Goal: Check status: Check status

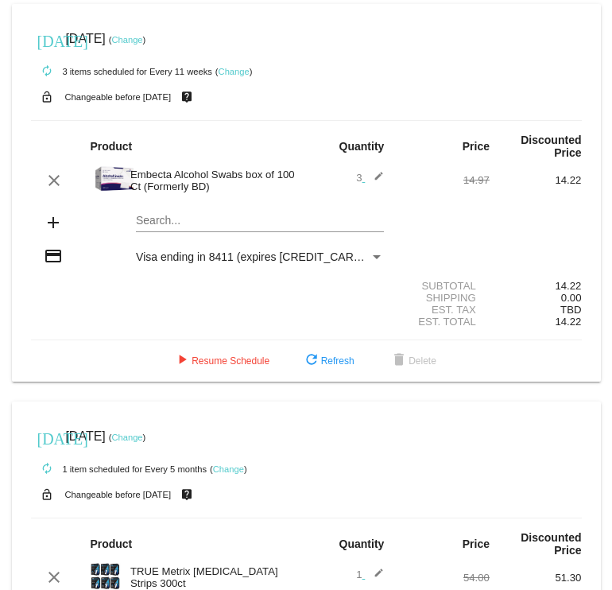
scroll to position [79, 0]
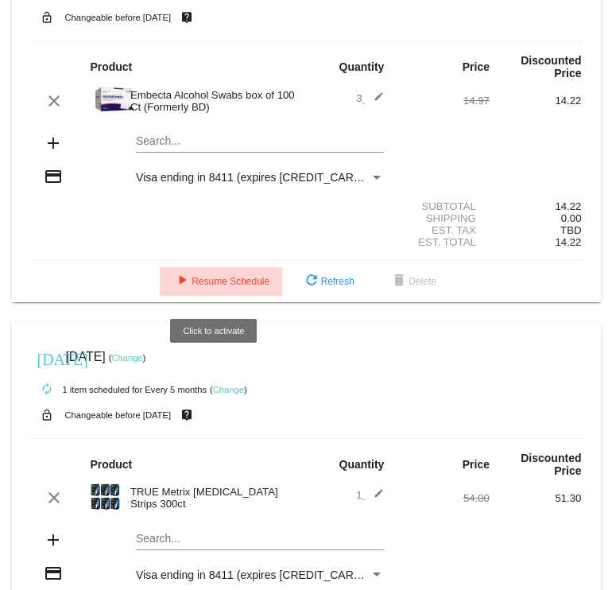
click at [208, 277] on button "play_arrow Resume Schedule" at bounding box center [221, 281] width 122 height 29
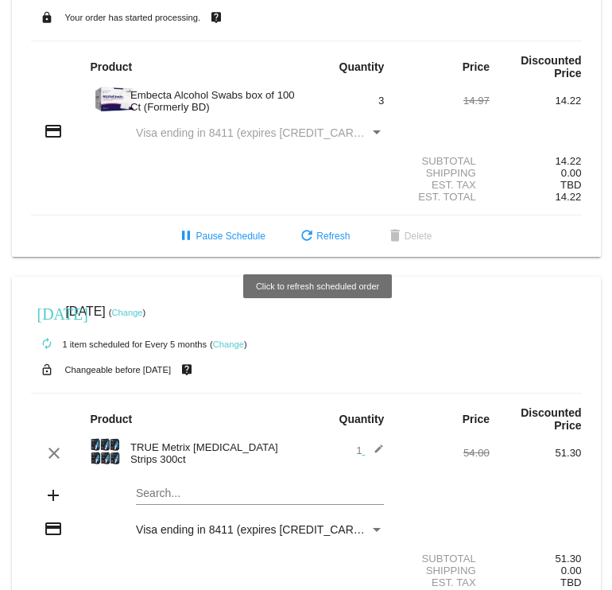
click at [327, 238] on span "refresh Refresh" at bounding box center [323, 235] width 52 height 11
click at [327, 236] on span "refresh Refresh" at bounding box center [323, 235] width 52 height 11
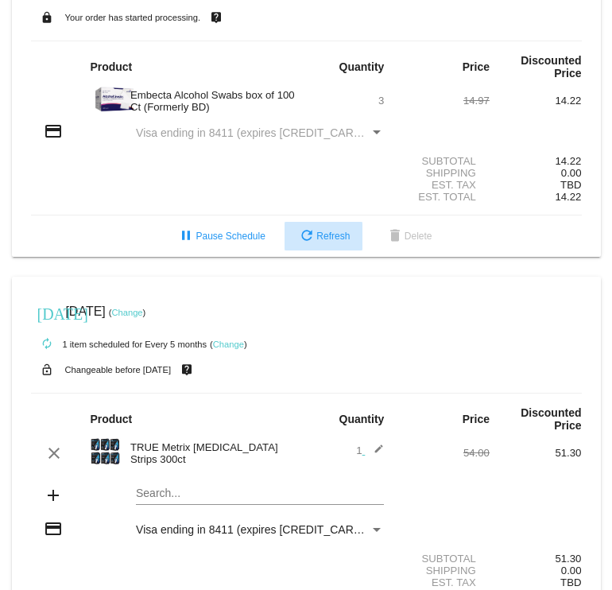
click at [325, 238] on span "refresh Refresh" at bounding box center [323, 235] width 52 height 11
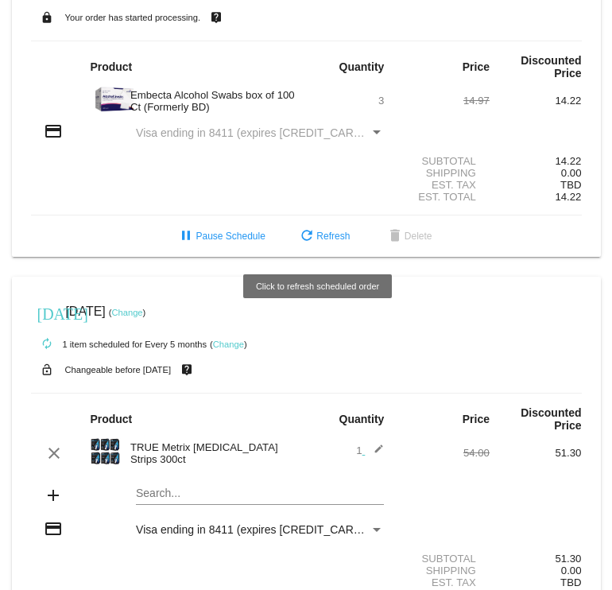
click at [322, 234] on button "refresh Refresh" at bounding box center [323, 236] width 78 height 29
click at [321, 236] on span "refresh Refresh" at bounding box center [323, 235] width 52 height 11
click at [320, 236] on span "refresh Refresh" at bounding box center [323, 235] width 52 height 11
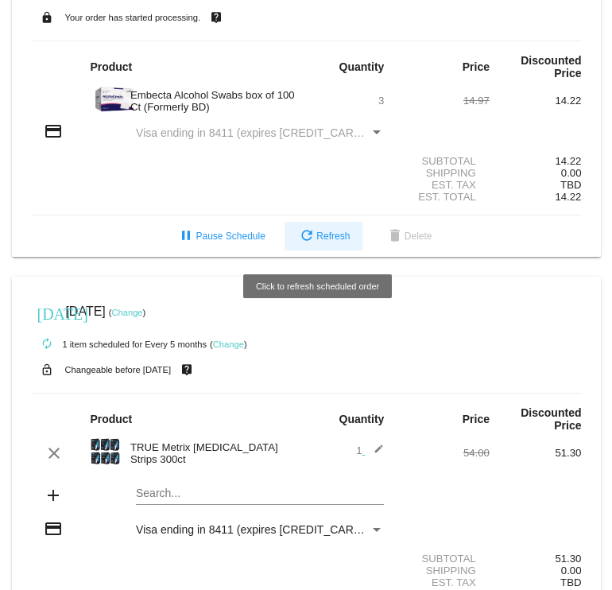
click at [320, 236] on span "refresh Refresh" at bounding box center [323, 235] width 52 height 11
click at [320, 235] on span "refresh Refresh" at bounding box center [323, 235] width 52 height 11
click at [319, 235] on span "refresh Refresh" at bounding box center [323, 235] width 52 height 11
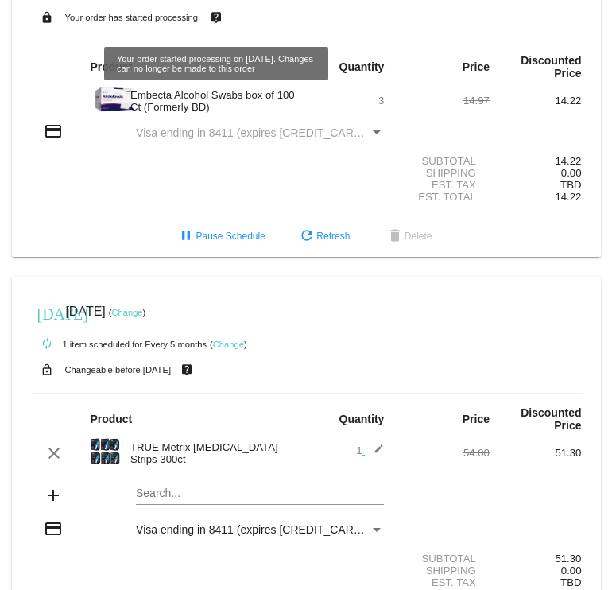
click at [215, 19] on mat-icon "live_help" at bounding box center [216, 17] width 19 height 21
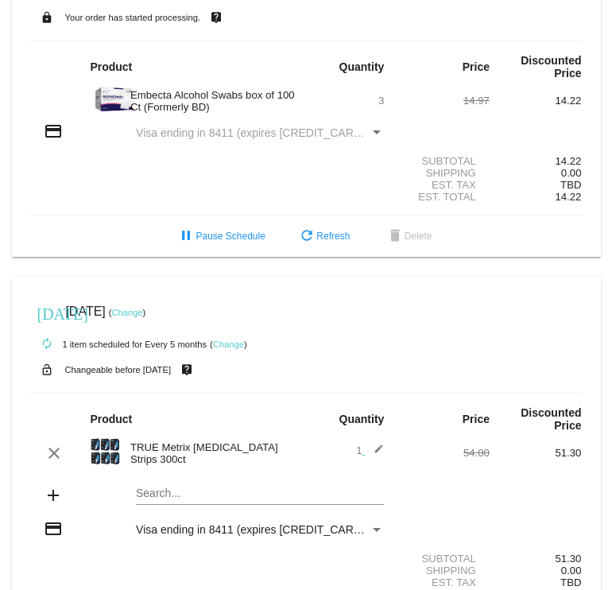
click at [215, 16] on mat-icon "live_help" at bounding box center [216, 17] width 19 height 21
click at [215, 20] on mat-icon "live_help" at bounding box center [216, 17] width 19 height 21
click at [216, 18] on mat-icon "live_help" at bounding box center [216, 17] width 19 height 21
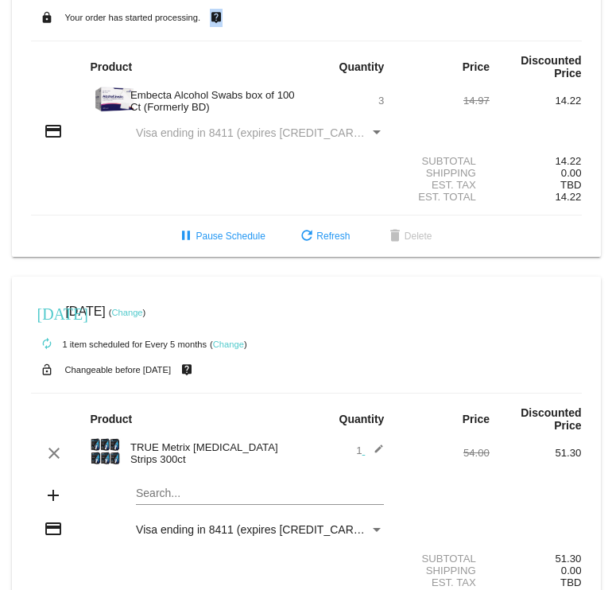
click at [216, 18] on mat-icon "live_help" at bounding box center [216, 17] width 19 height 21
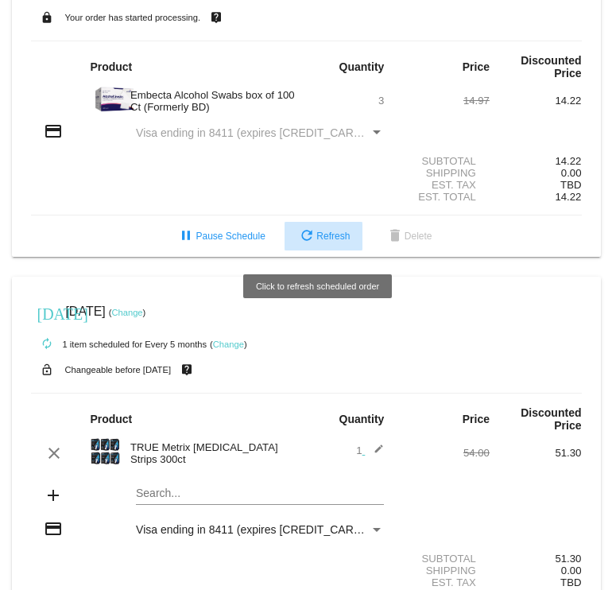
click at [323, 238] on span "refresh Refresh" at bounding box center [323, 235] width 52 height 11
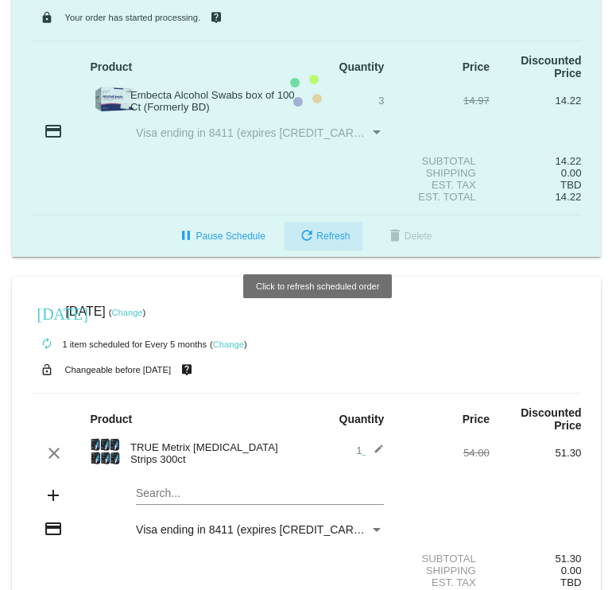
click at [323, 238] on span "refresh Refresh" at bounding box center [323, 235] width 52 height 11
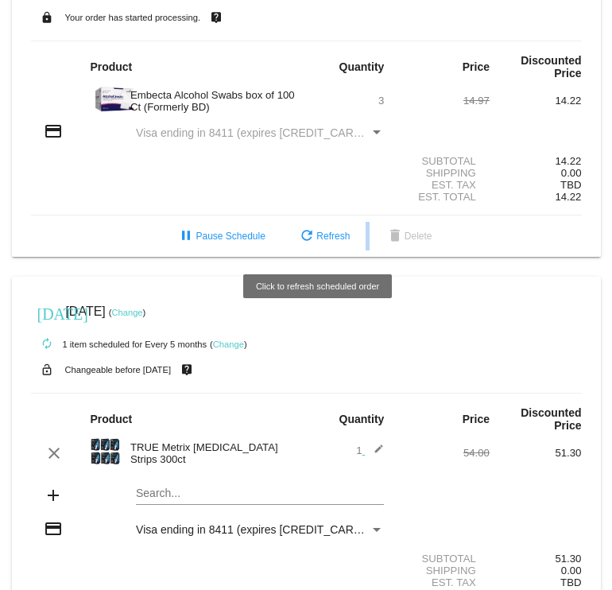
click at [323, 238] on mat-card "[DATE] [DATE] autorenew 3 items scheduled for Every 11 weeks lock Your order ha…" at bounding box center [306, 91] width 589 height 332
click at [322, 237] on span "refresh Refresh" at bounding box center [323, 235] width 52 height 11
click at [322, 236] on span "refresh Refresh" at bounding box center [323, 235] width 52 height 11
click at [323, 236] on span "refresh Refresh" at bounding box center [323, 235] width 52 height 11
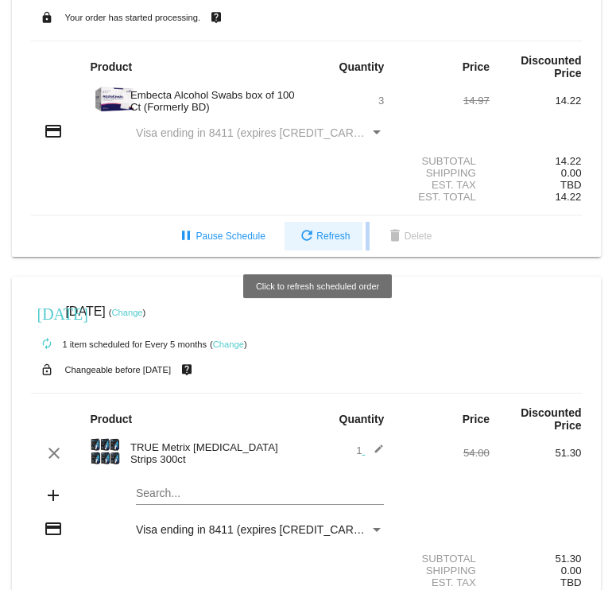
click at [323, 236] on span "refresh Refresh" at bounding box center [323, 235] width 52 height 11
click at [322, 236] on span "refresh Refresh" at bounding box center [323, 235] width 52 height 11
click at [323, 236] on span "refresh Refresh" at bounding box center [323, 235] width 52 height 11
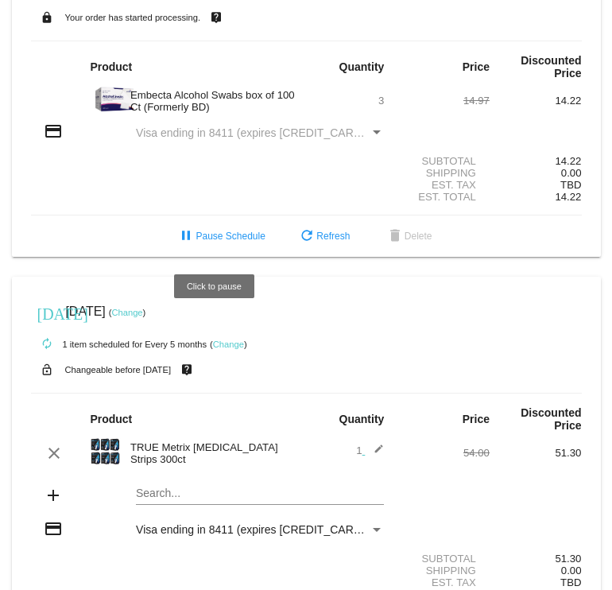
click at [59, 211] on section "Subtotal 14.22 Shipping 0.00 Est. Tax TBD Est. Total 14.22" at bounding box center [306, 179] width 551 height 72
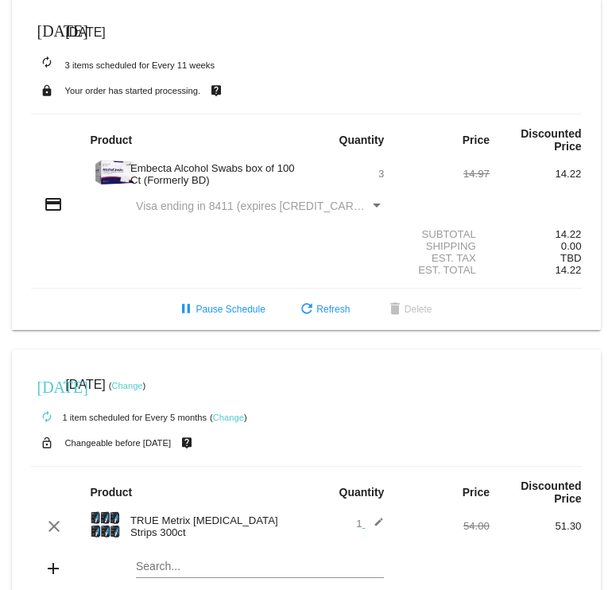
scroll to position [0, 0]
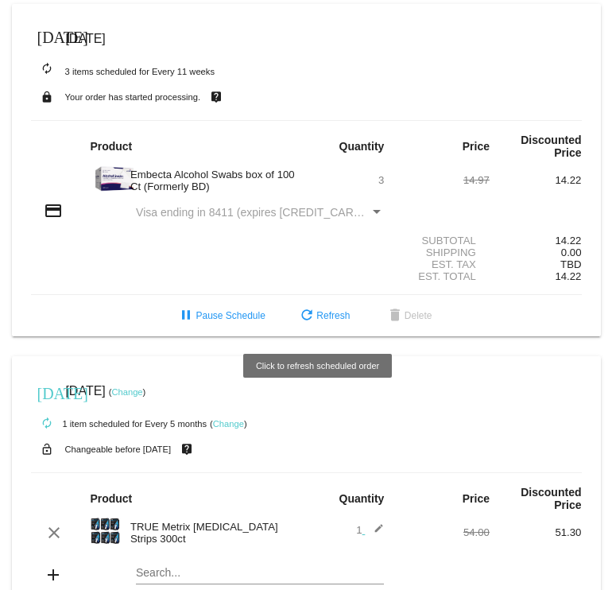
click at [324, 313] on button "refresh Refresh" at bounding box center [323, 315] width 78 height 29
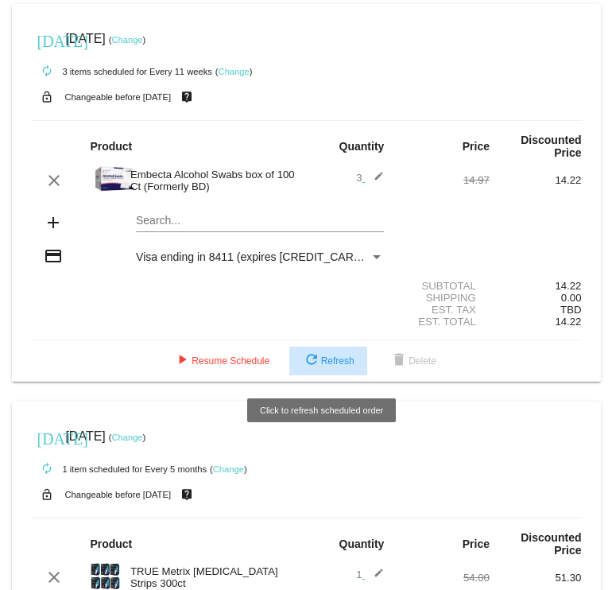
click at [316, 360] on span "refresh Refresh" at bounding box center [328, 360] width 52 height 11
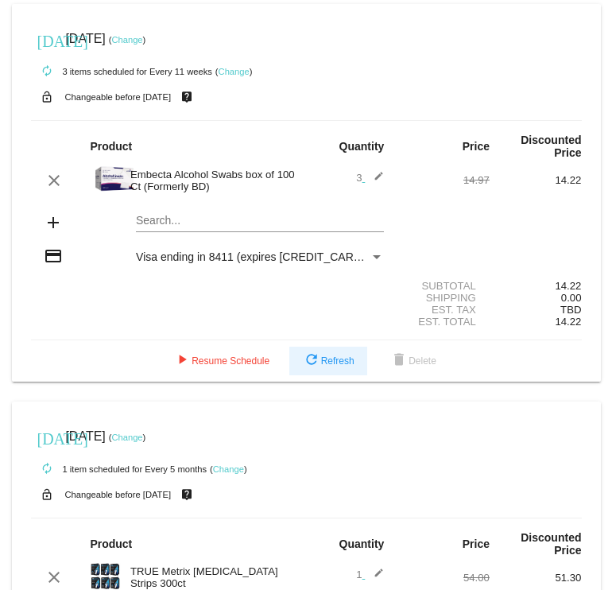
click at [316, 359] on span "refresh Refresh" at bounding box center [328, 360] width 52 height 11
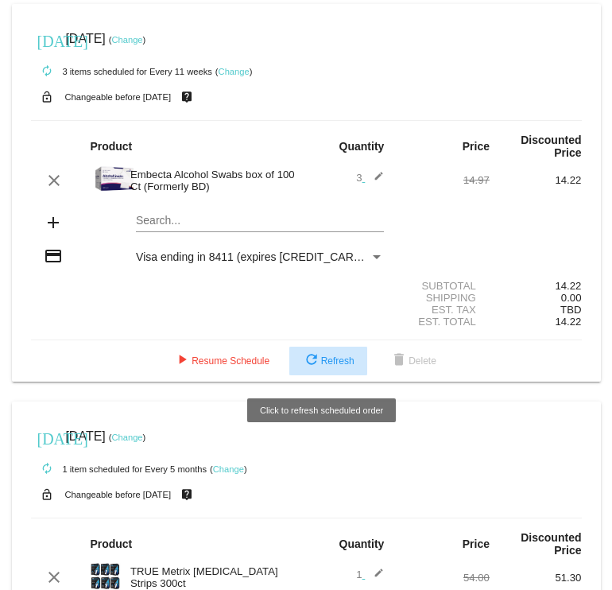
click at [316, 358] on span "refresh Refresh" at bounding box center [328, 360] width 52 height 11
click at [317, 358] on span "refresh Refresh" at bounding box center [328, 360] width 52 height 11
click at [317, 358] on button "refresh Refresh" at bounding box center [328, 360] width 78 height 29
click at [316, 357] on button "refresh Refresh" at bounding box center [328, 360] width 78 height 29
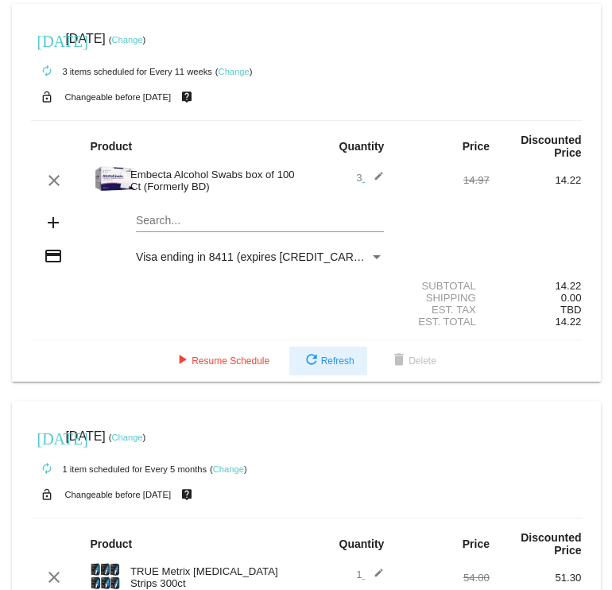
click at [315, 356] on button "refresh Refresh" at bounding box center [328, 360] width 78 height 29
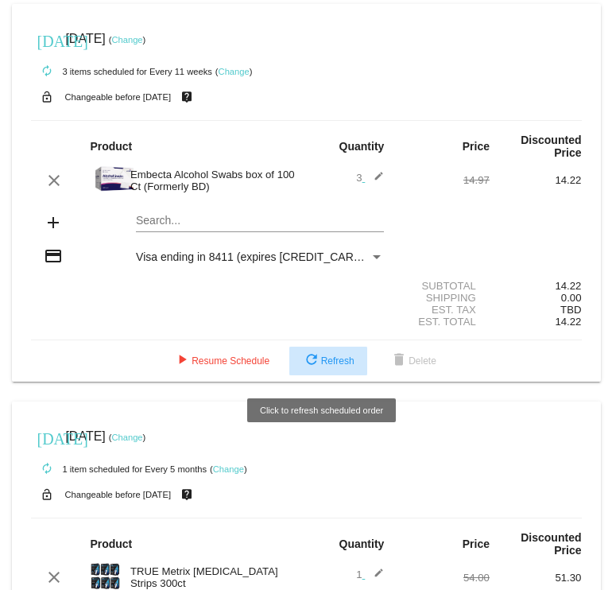
click at [315, 356] on button "refresh Refresh" at bounding box center [328, 360] width 78 height 29
click at [315, 355] on button "refresh Refresh" at bounding box center [328, 360] width 78 height 29
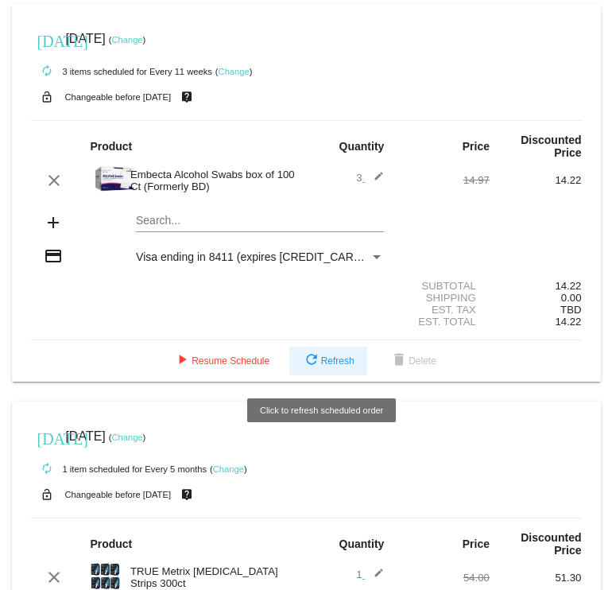
click at [315, 355] on button "refresh Refresh" at bounding box center [328, 360] width 78 height 29
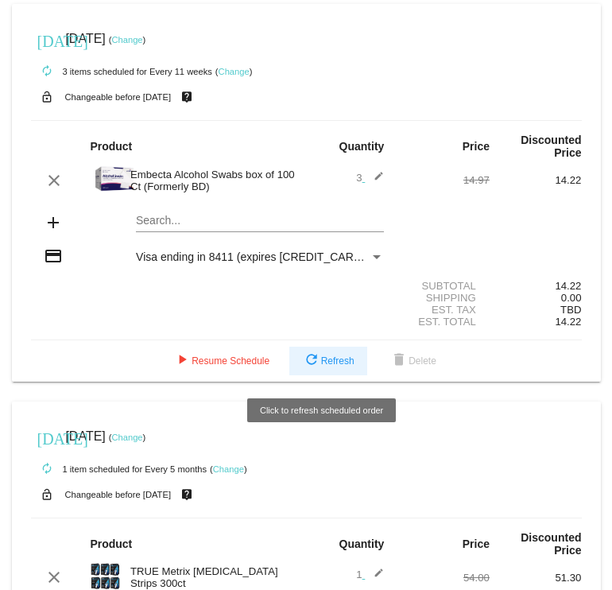
click at [315, 355] on button "refresh Refresh" at bounding box center [328, 360] width 78 height 29
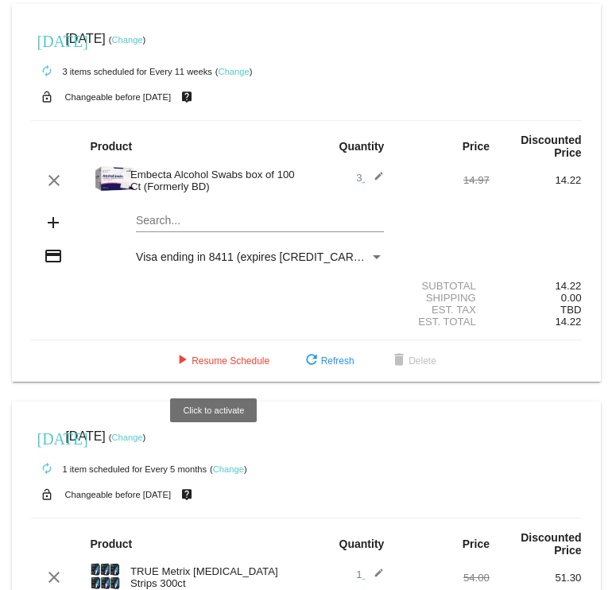
drag, startPoint x: 237, startPoint y: 358, endPoint x: 231, endPoint y: 366, distance: 10.4
click at [231, 366] on button "play_arrow Resume Schedule" at bounding box center [221, 360] width 122 height 29
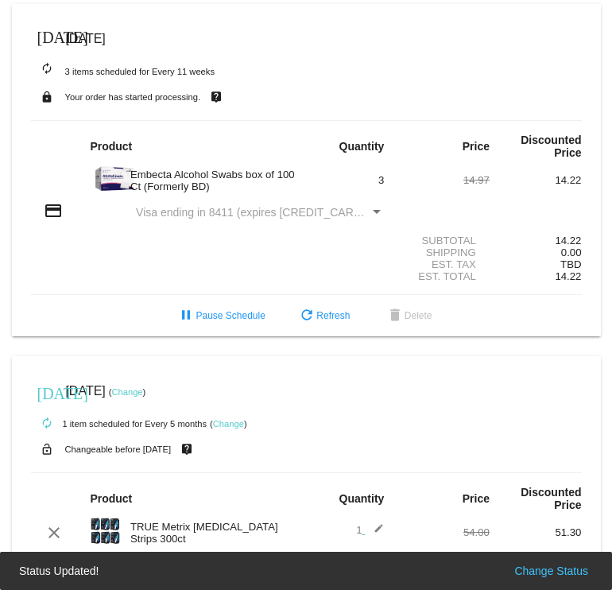
click at [222, 366] on mat-card "[DATE] [DATE] ( Change ) autorenew 1 item scheduled for Every 5 months ( Change…" at bounding box center [306, 544] width 589 height 377
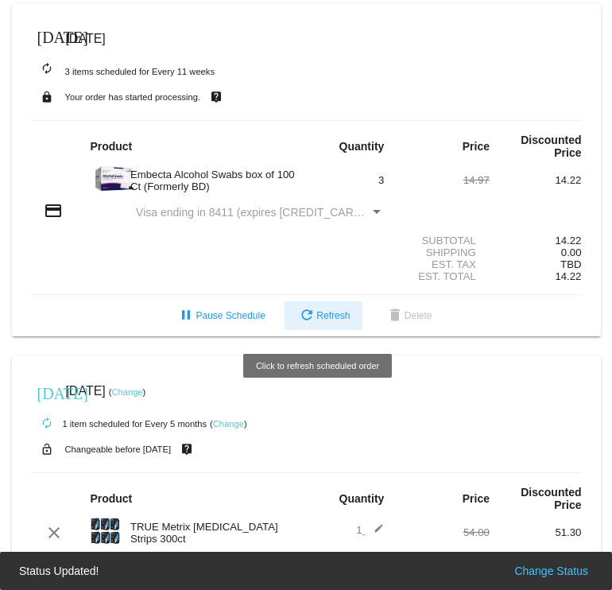
click at [327, 320] on span "refresh Refresh" at bounding box center [323, 315] width 52 height 11
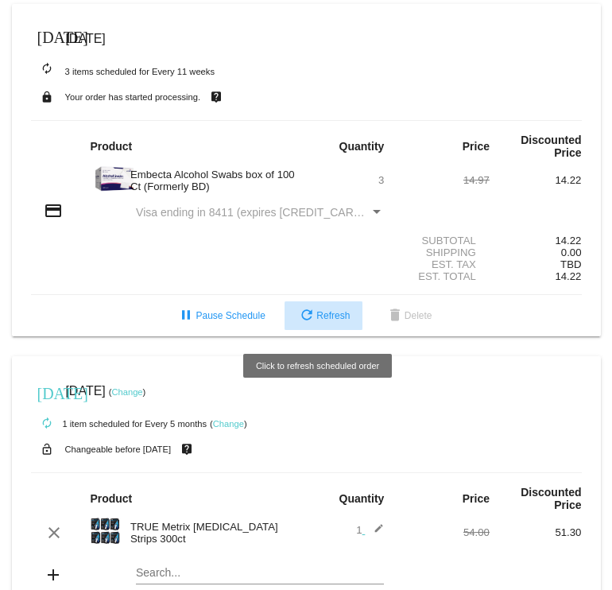
click at [327, 320] on span "refresh Refresh" at bounding box center [323, 315] width 52 height 11
click at [327, 319] on span "refresh Refresh" at bounding box center [323, 315] width 52 height 11
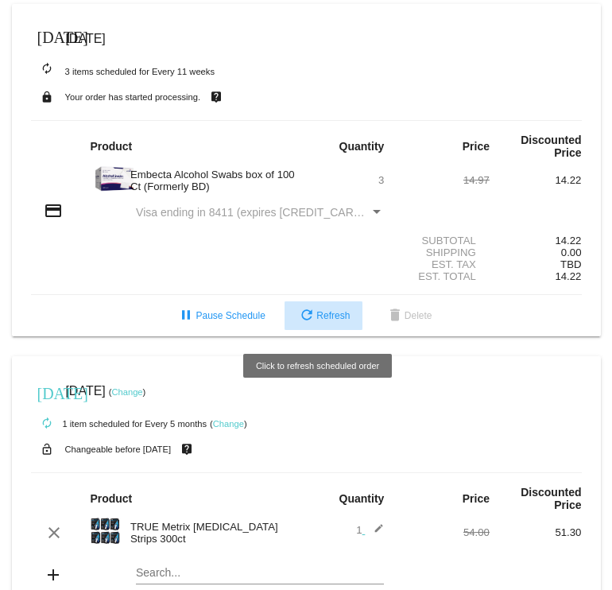
click at [327, 319] on span "refresh Refresh" at bounding box center [323, 315] width 52 height 11
click at [327, 320] on span "refresh Refresh" at bounding box center [323, 315] width 52 height 11
click at [333, 321] on span "refresh Refresh" at bounding box center [323, 315] width 52 height 11
click at [333, 319] on span "refresh Refresh" at bounding box center [323, 315] width 52 height 11
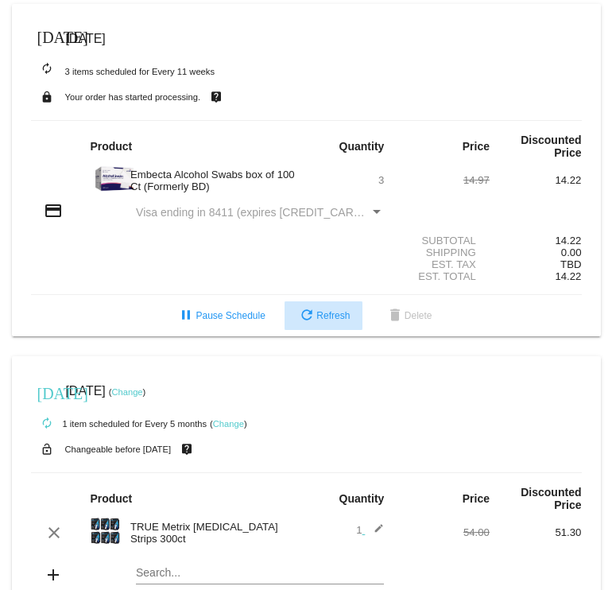
click at [331, 318] on span "refresh Refresh" at bounding box center [323, 315] width 52 height 11
click at [331, 317] on span "refresh Refresh" at bounding box center [323, 315] width 52 height 11
click at [338, 319] on span "refresh Refresh" at bounding box center [323, 315] width 52 height 11
click at [44, 95] on mat-icon "lock" at bounding box center [46, 97] width 19 height 21
